Goal: Find contact information: Find contact information

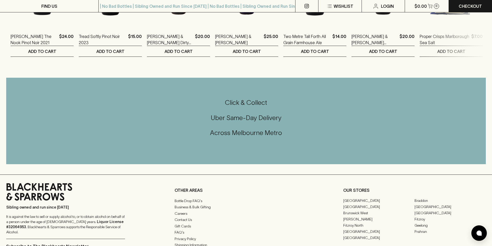
scroll to position [1272, 0]
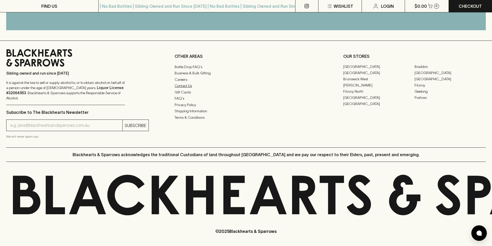
click at [189, 89] on link "Contact Us" at bounding box center [246, 86] width 143 height 6
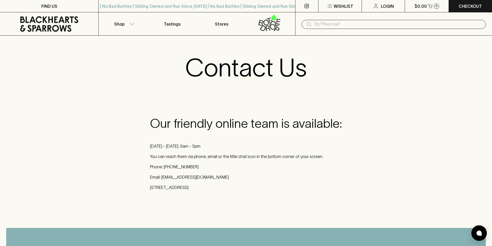
click at [194, 165] on p "Phone: [PHONE_NUMBER]" at bounding box center [246, 167] width 192 height 6
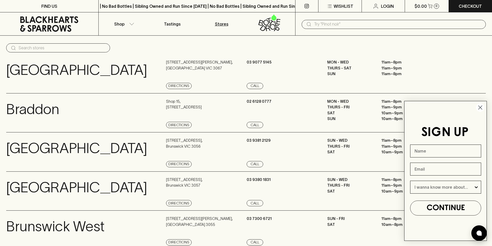
click at [482, 109] on icon "Close dialog" at bounding box center [481, 108] width 4 height 4
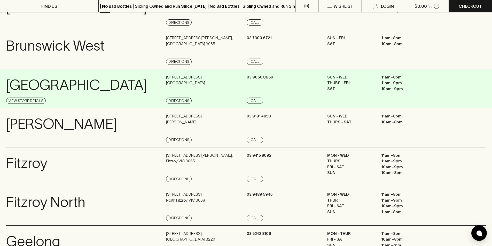
scroll to position [155, 0]
